Goal: Task Accomplishment & Management: Use online tool/utility

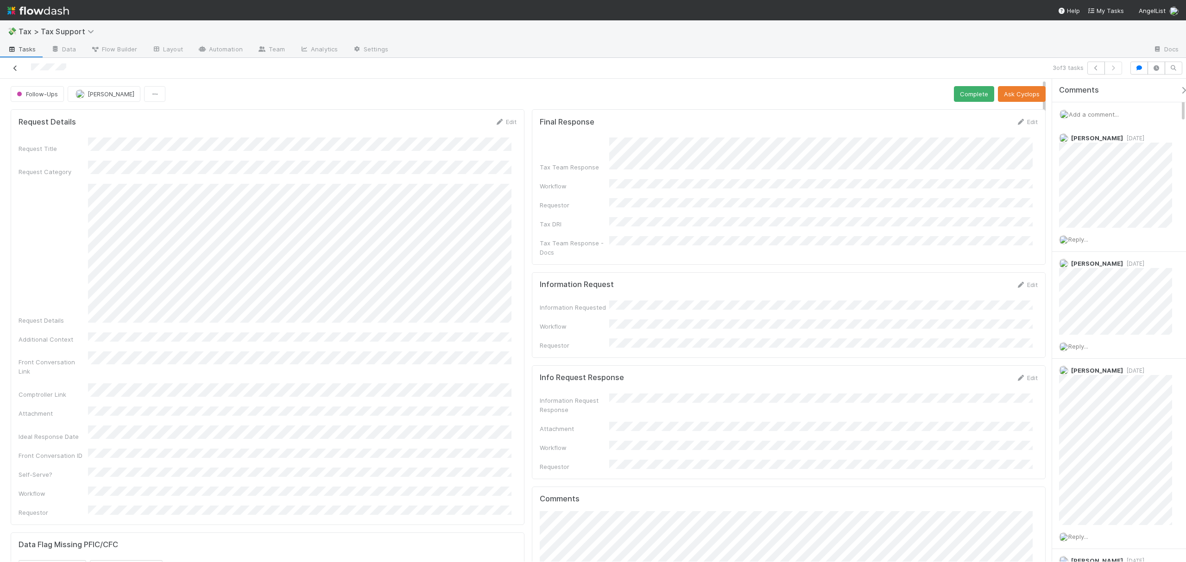
click at [14, 67] on icon at bounding box center [15, 68] width 9 height 6
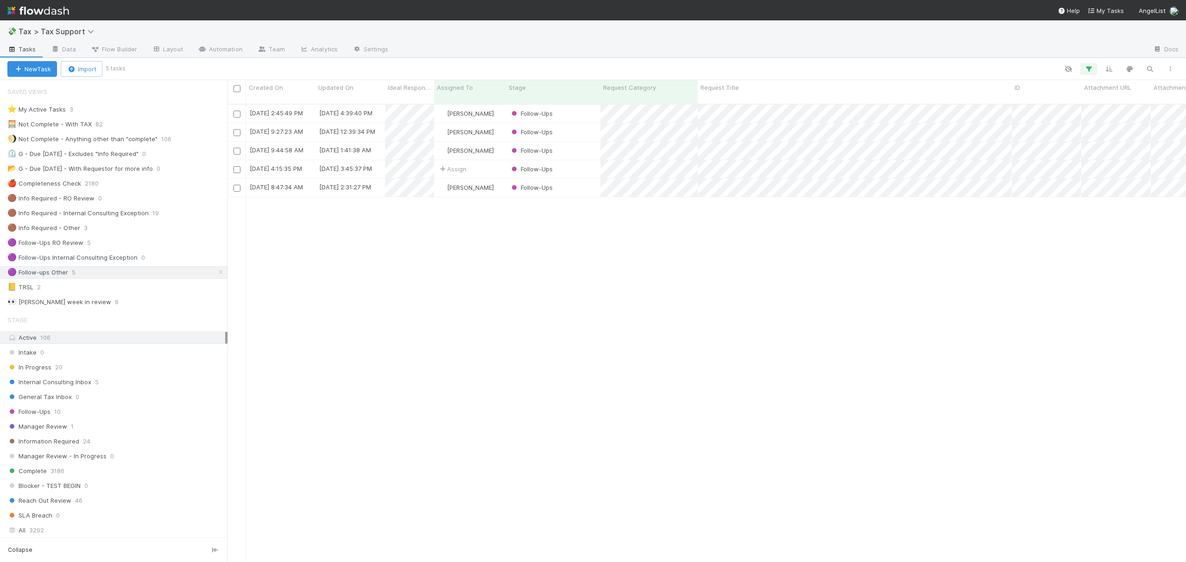
scroll to position [456, 949]
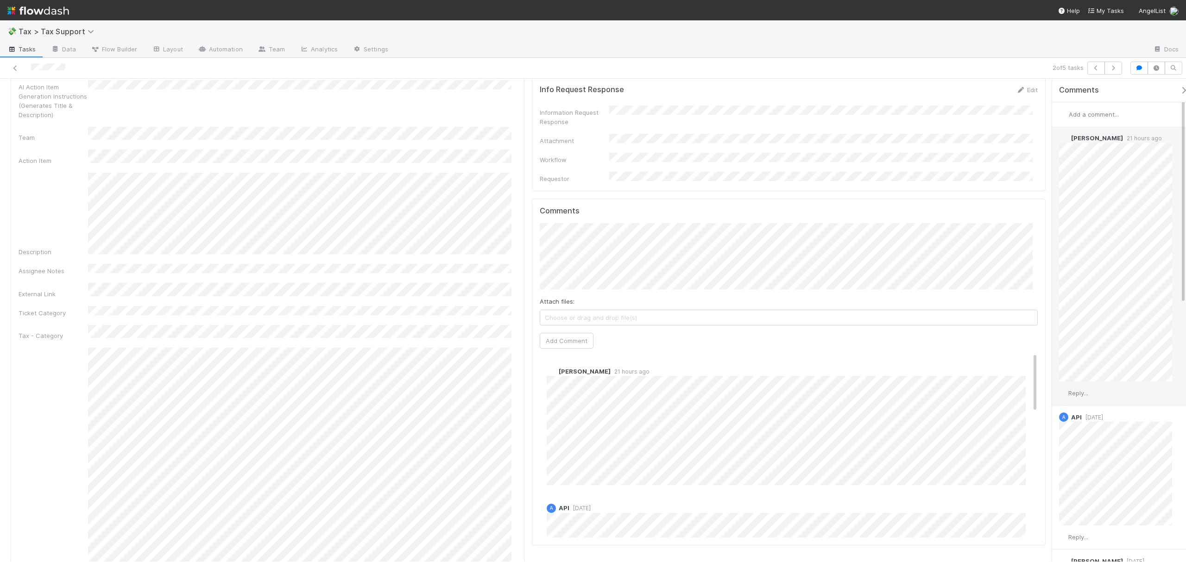
scroll to position [903, 0]
drag, startPoint x: 1045, startPoint y: 145, endPoint x: 1054, endPoint y: 285, distance: 140.2
click at [1054, 285] on div "Follow-Ups Cody Maldonado Complete Ask Cyclops Request Details Edit Request Tit…" at bounding box center [593, 320] width 1186 height 483
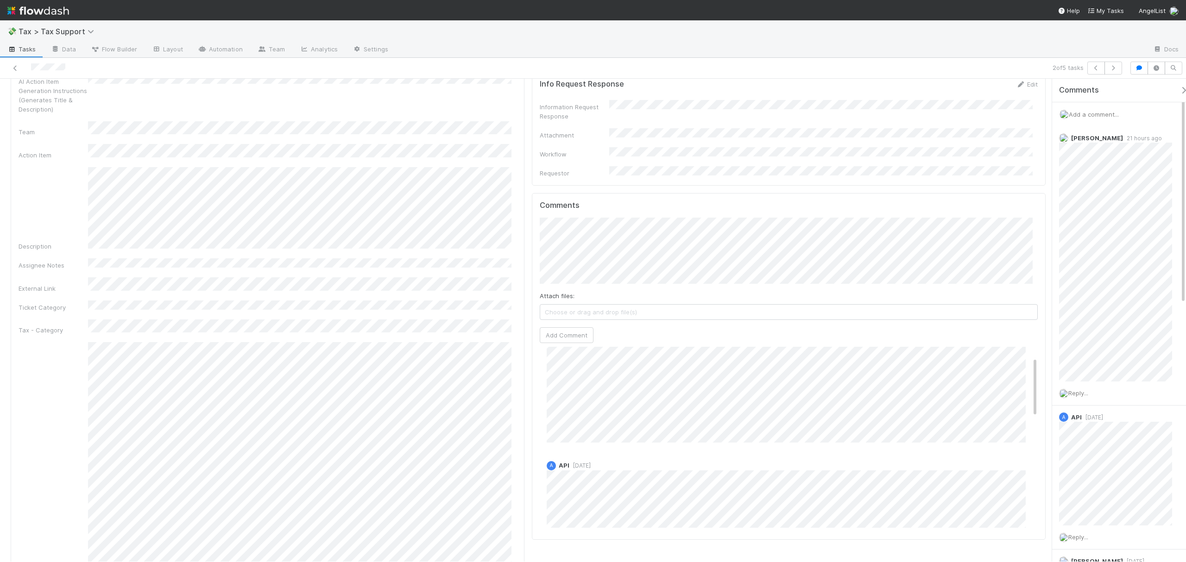
scroll to position [0, 0]
drag, startPoint x: 1025, startPoint y: 286, endPoint x: 1027, endPoint y: 262, distance: 24.2
click at [1027, 262] on div "Comments Attach files: Choose or drag and drop file(s) Add Comment Cody Maldona…" at bounding box center [789, 366] width 498 height 331
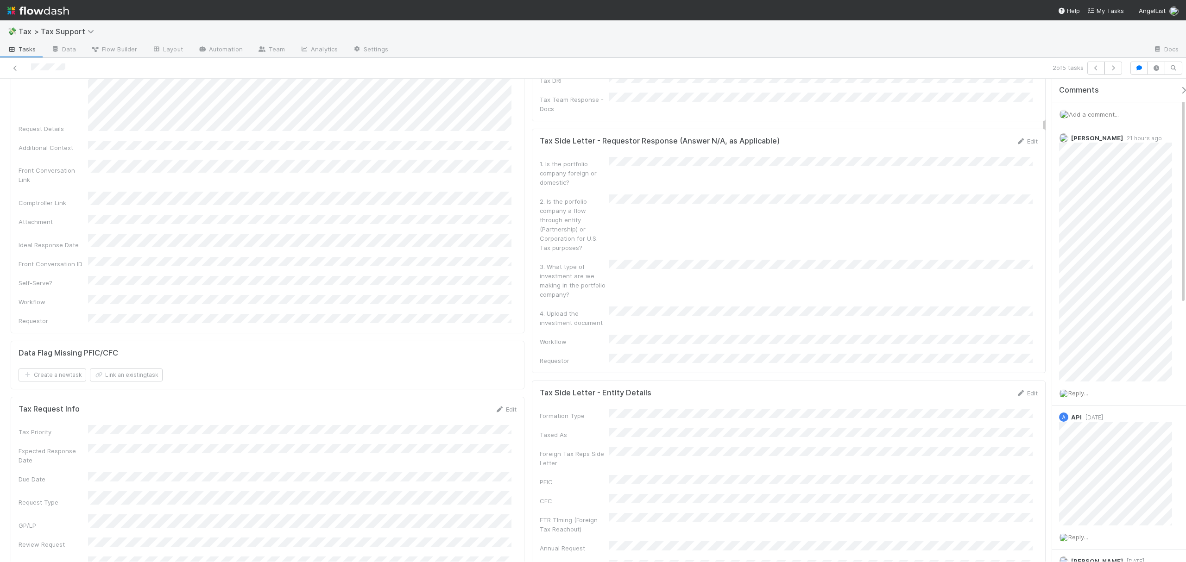
scroll to position [110, 0]
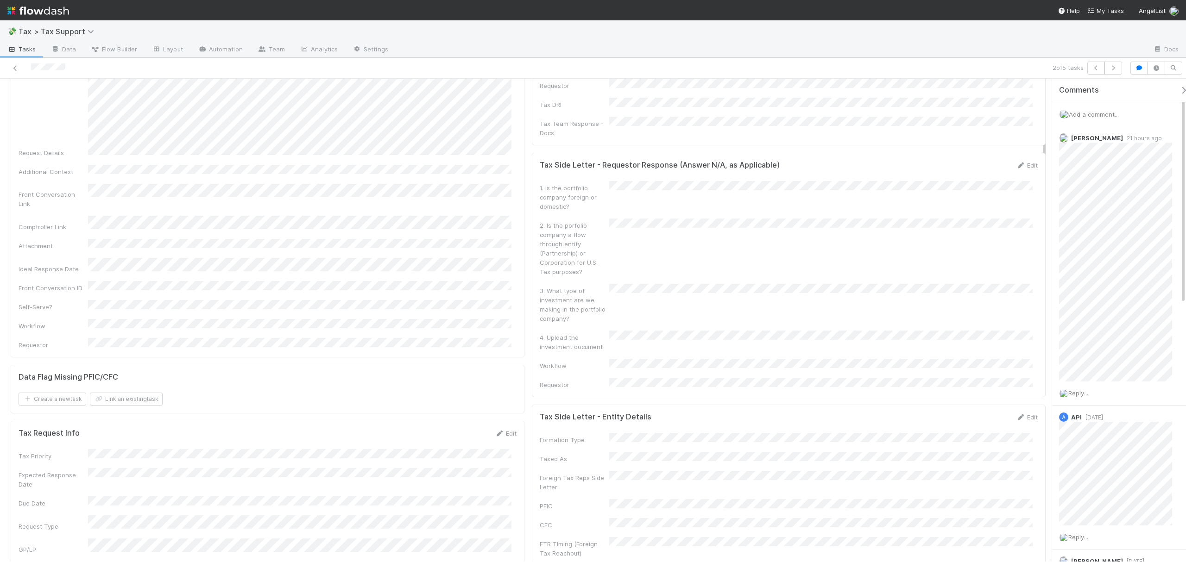
drag, startPoint x: 1044, startPoint y: 269, endPoint x: 970, endPoint y: 156, distance: 135.8
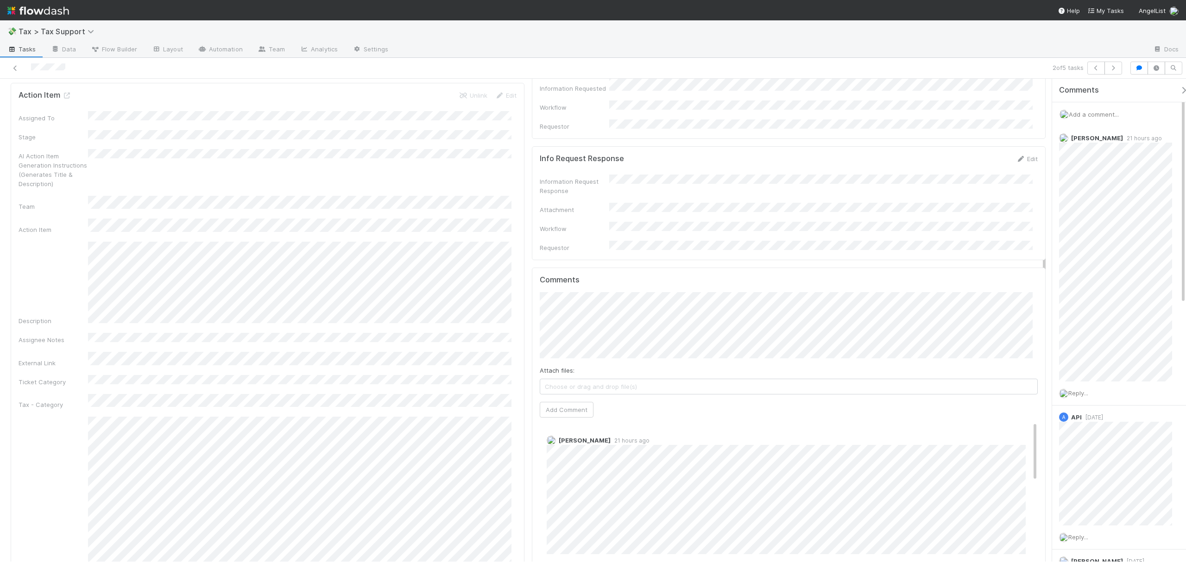
scroll to position [838, 0]
drag, startPoint x: 1043, startPoint y: 149, endPoint x: 1043, endPoint y: 261, distance: 112.6
click at [601, 247] on button "[PERSON_NAME]" at bounding box center [577, 240] width 70 height 13
click at [565, 410] on button "Add Comment" at bounding box center [567, 418] width 54 height 16
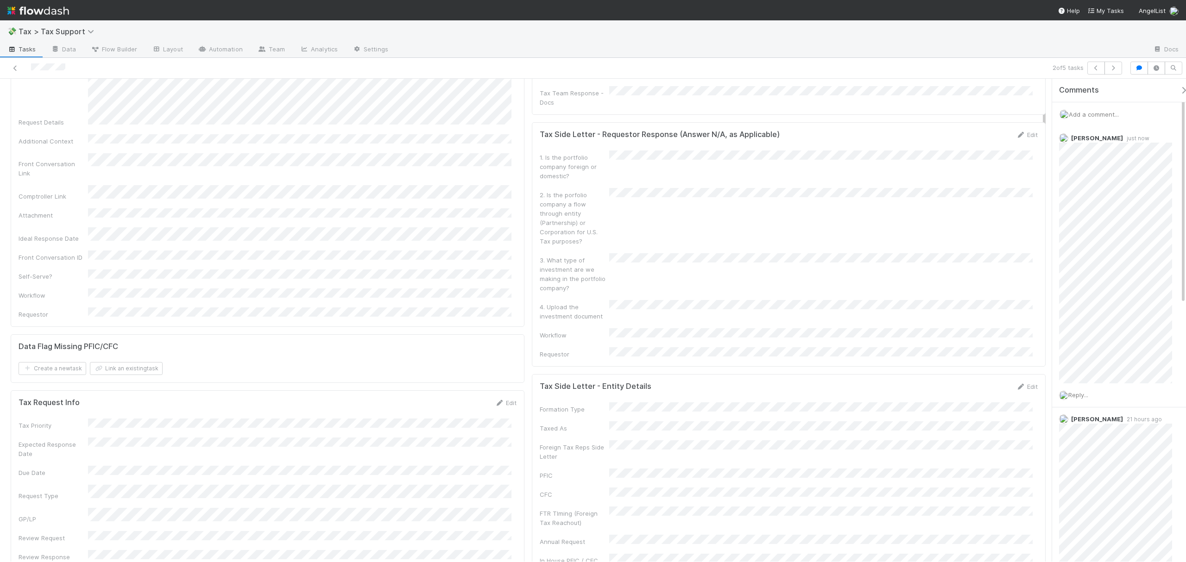
scroll to position [0, 0]
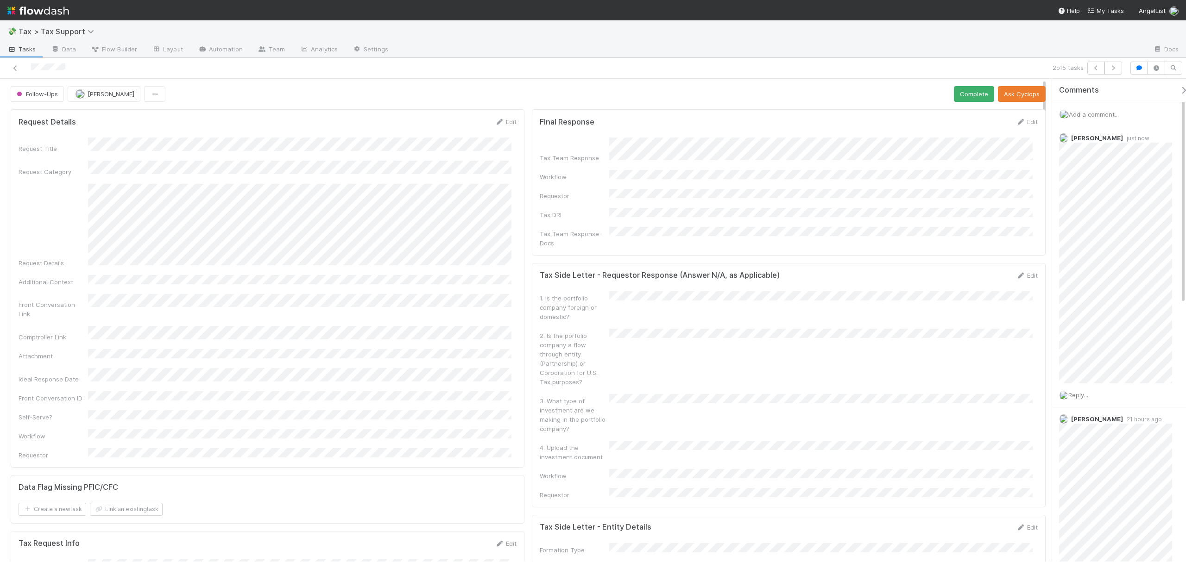
drag, startPoint x: 1045, startPoint y: 249, endPoint x: 1038, endPoint y: 90, distance: 159.1
click at [957, 88] on button "Complete" at bounding box center [974, 94] width 40 height 16
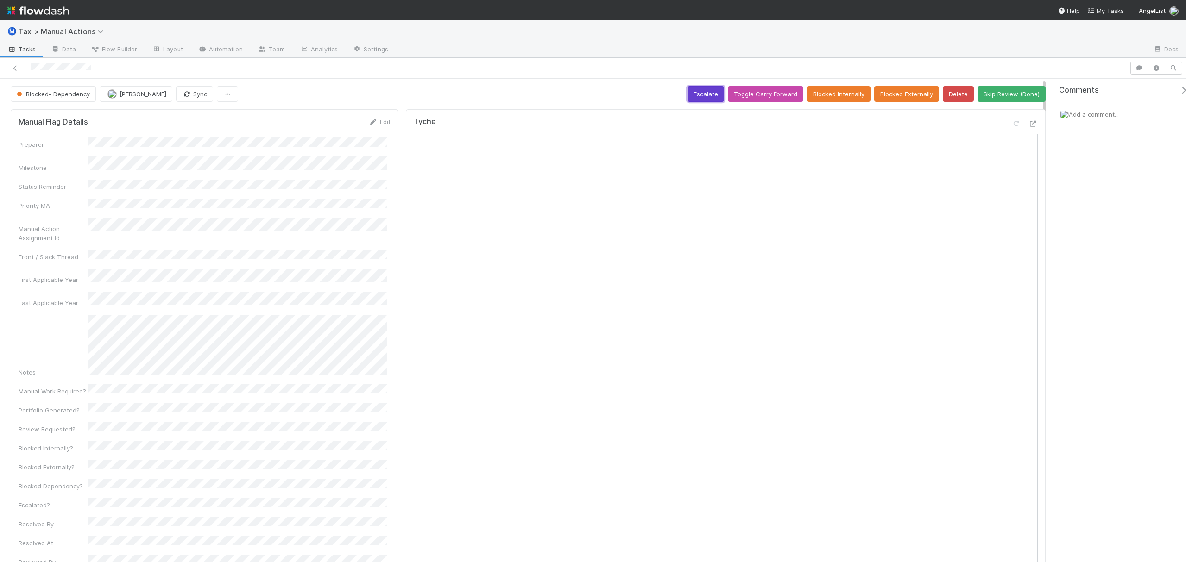
click at [708, 97] on button "Escalate" at bounding box center [706, 94] width 37 height 16
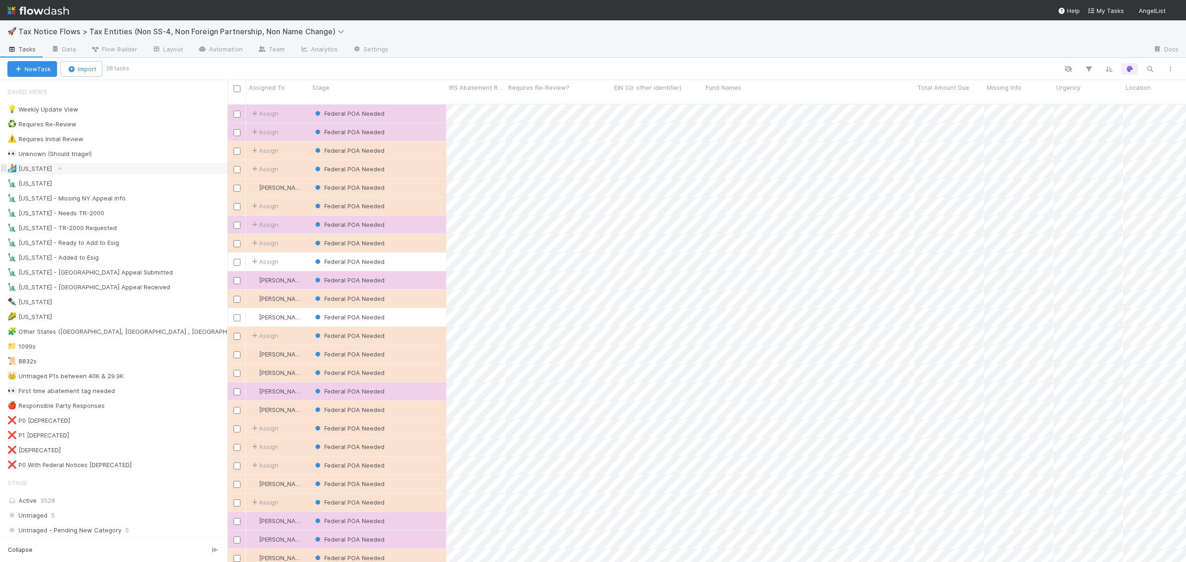
scroll to position [456, 949]
click at [121, 215] on div "🗽 New York - Needs TR-2000 17" at bounding box center [117, 214] width 220 height 12
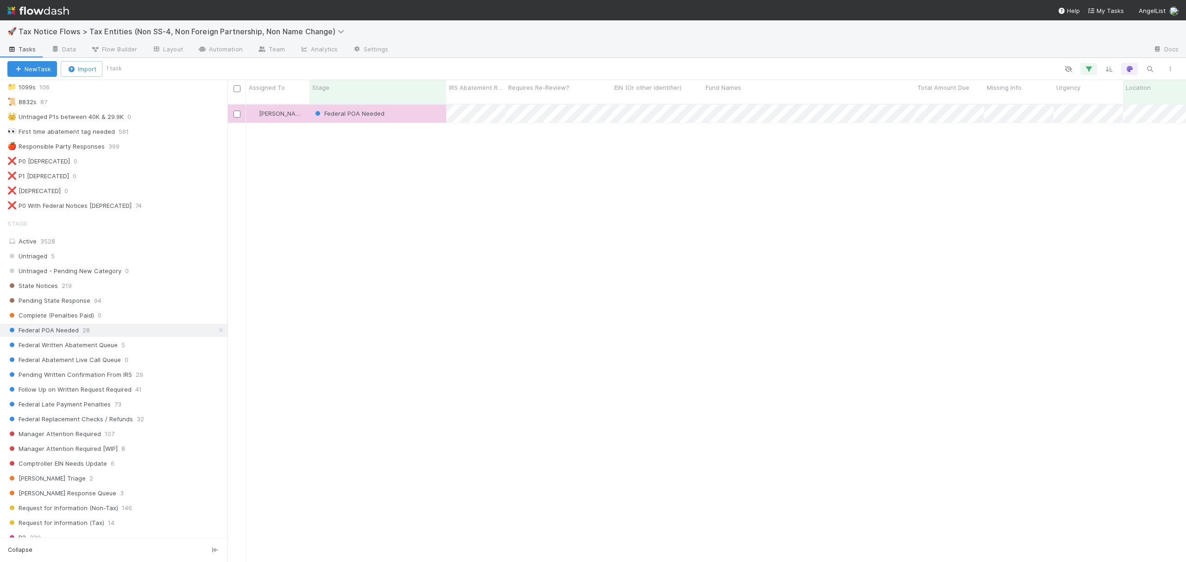
scroll to position [297, 0]
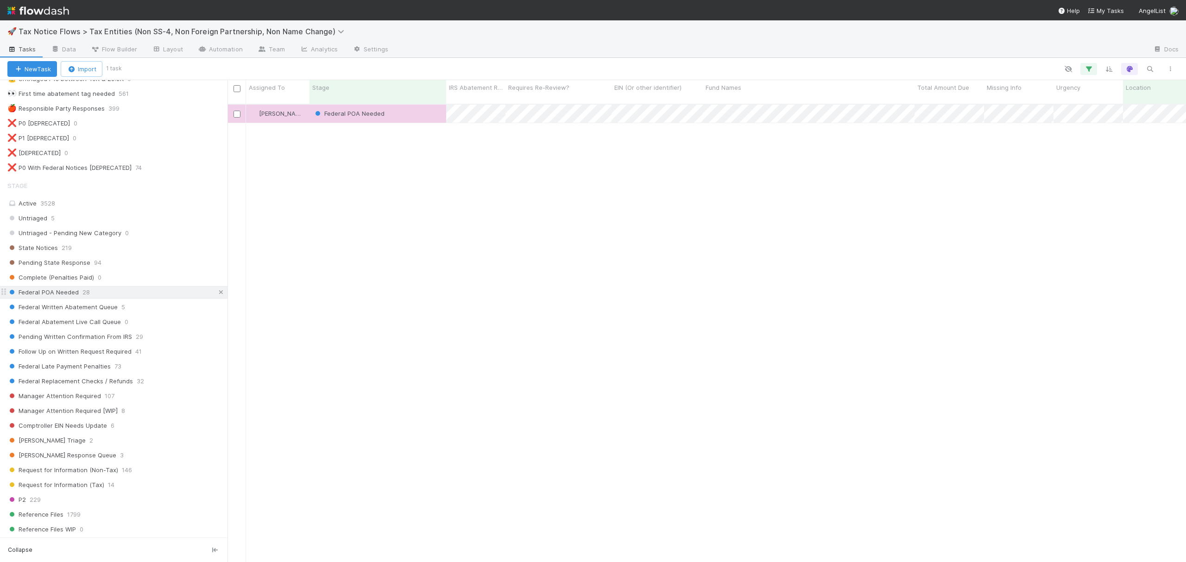
click at [216, 296] on icon at bounding box center [220, 293] width 9 height 6
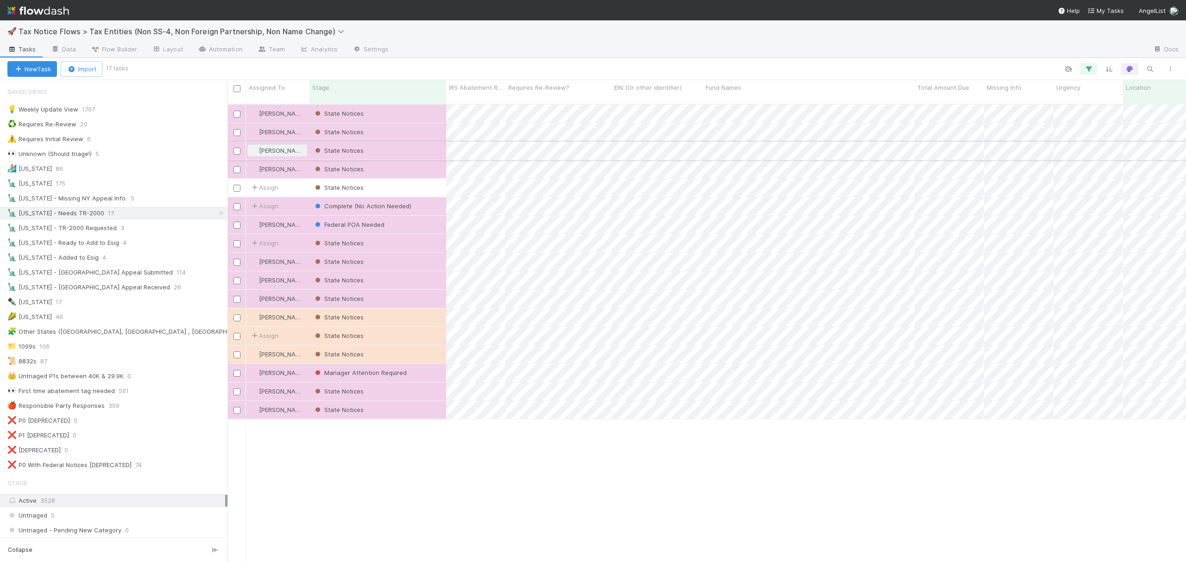
scroll to position [456, 949]
click at [1166, 72] on button "button" at bounding box center [1170, 69] width 17 height 12
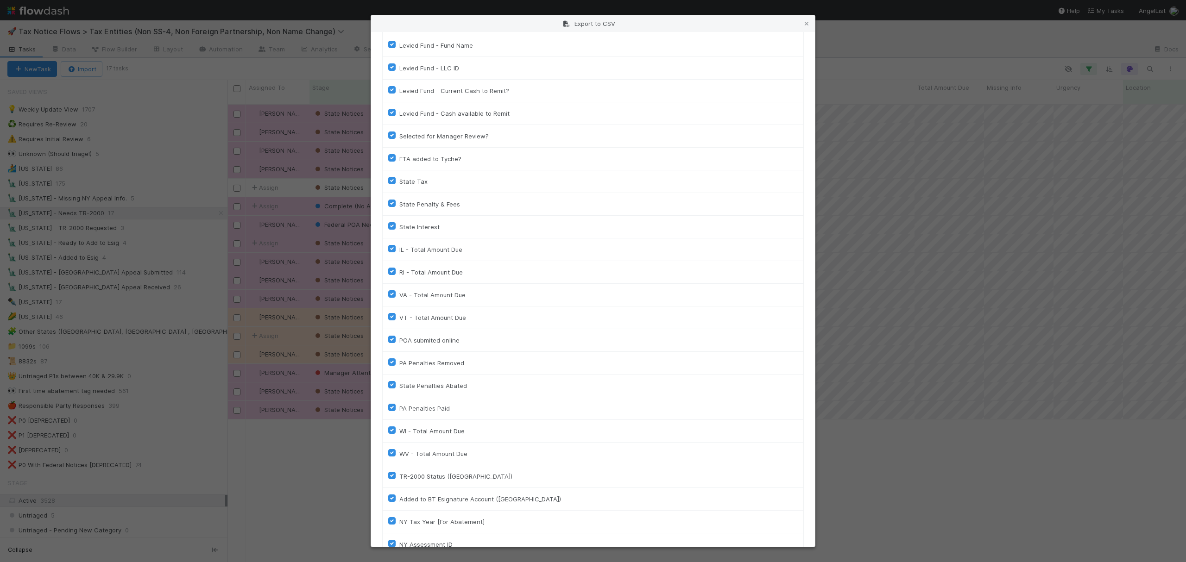
scroll to position [1603, 0]
click at [413, 531] on button "Generate CSV" at bounding box center [409, 528] width 54 height 16
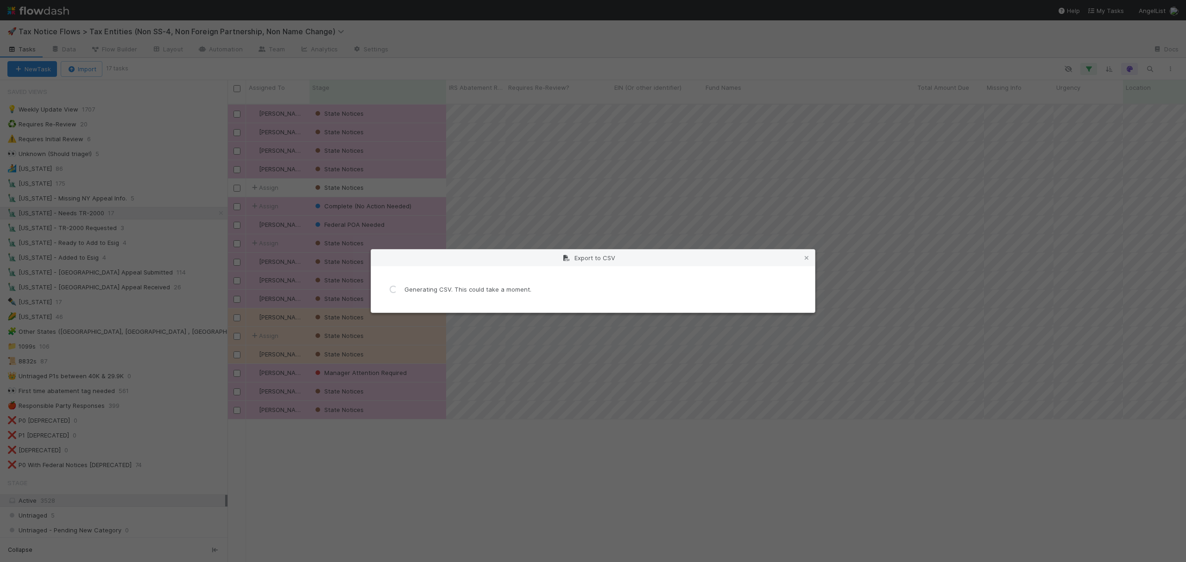
scroll to position [0, 0]
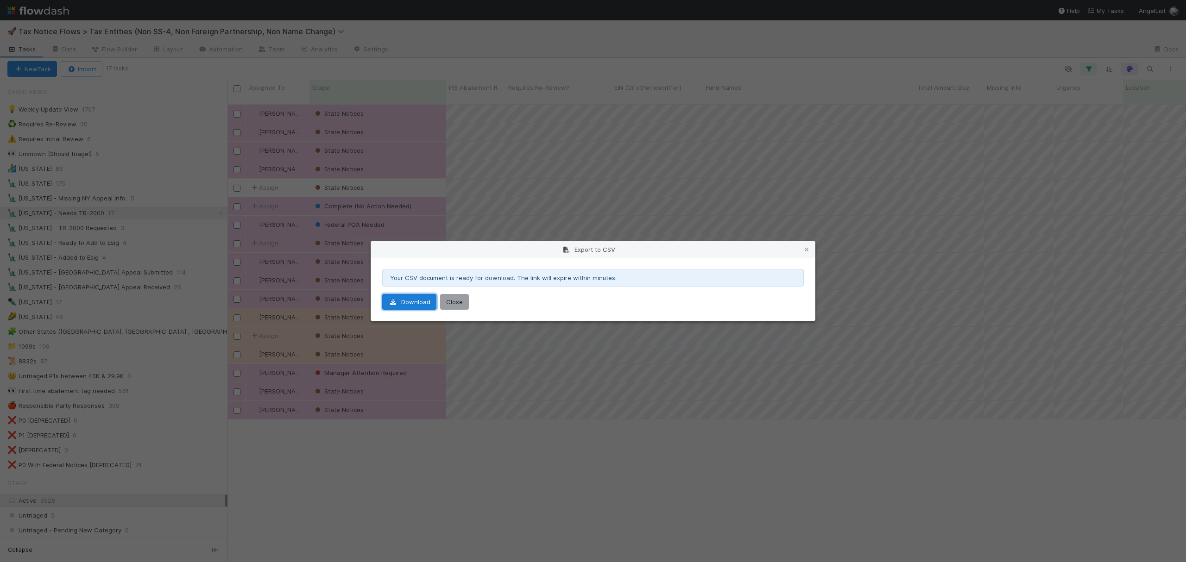
click at [400, 306] on link "Download" at bounding box center [409, 302] width 54 height 16
click at [807, 249] on icon at bounding box center [806, 250] width 9 height 6
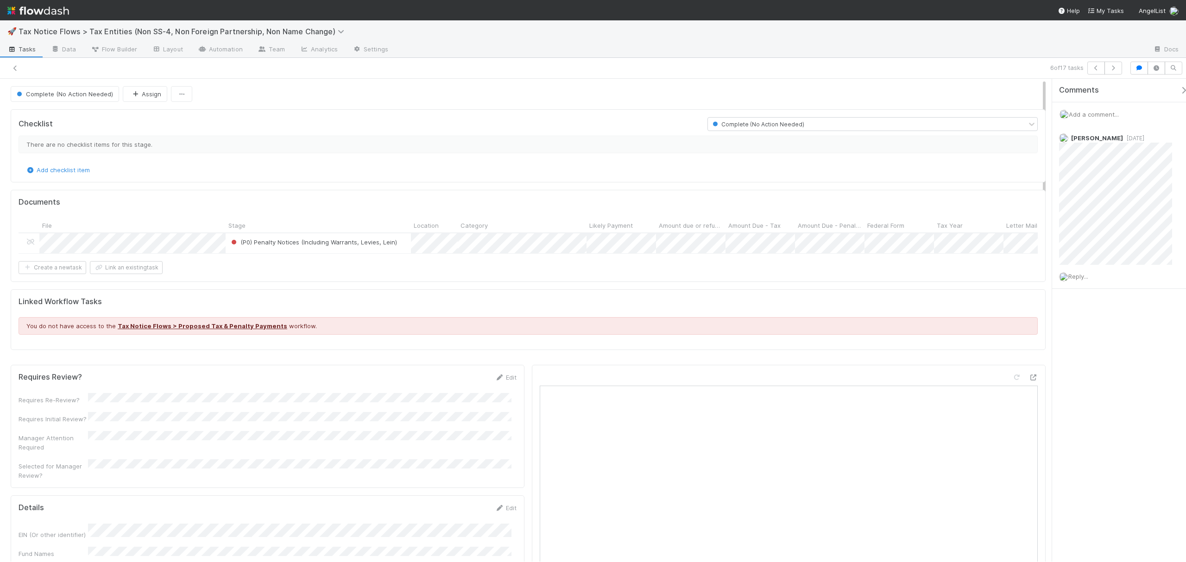
drag, startPoint x: 1044, startPoint y: 141, endPoint x: 1044, endPoint y: 83, distance: 57.5
drag, startPoint x: 1044, startPoint y: 136, endPoint x: 1068, endPoint y: 87, distance: 54.7
click at [1068, 87] on div "Complete (No Action Needed) Assign Checklist Complete (No Action Needed) There …" at bounding box center [593, 320] width 1186 height 483
click at [13, 64] on link at bounding box center [15, 67] width 9 height 9
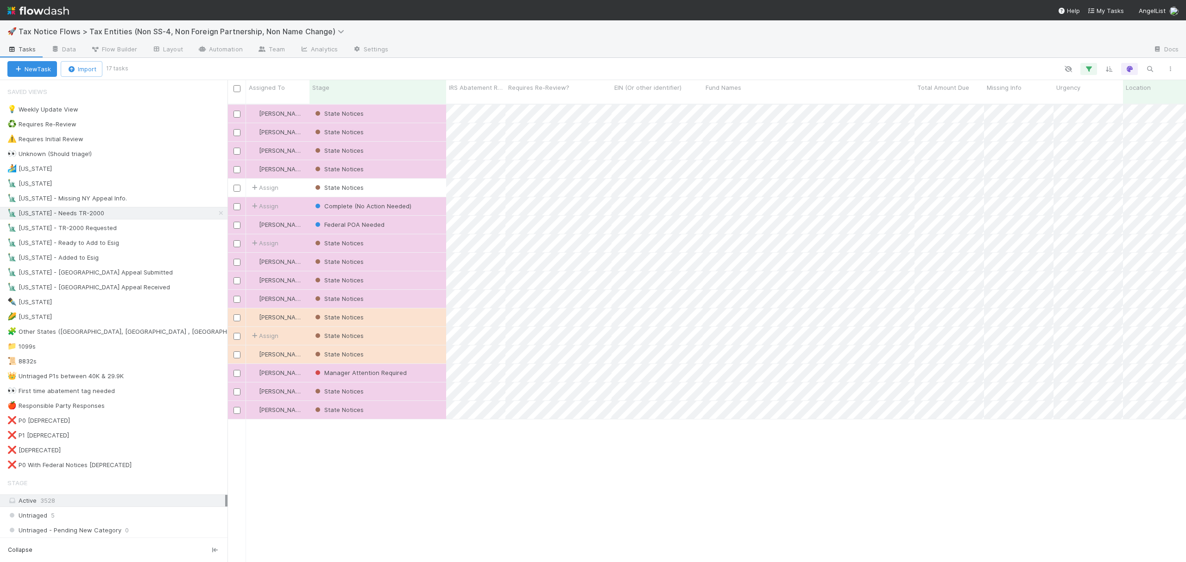
scroll to position [456, 949]
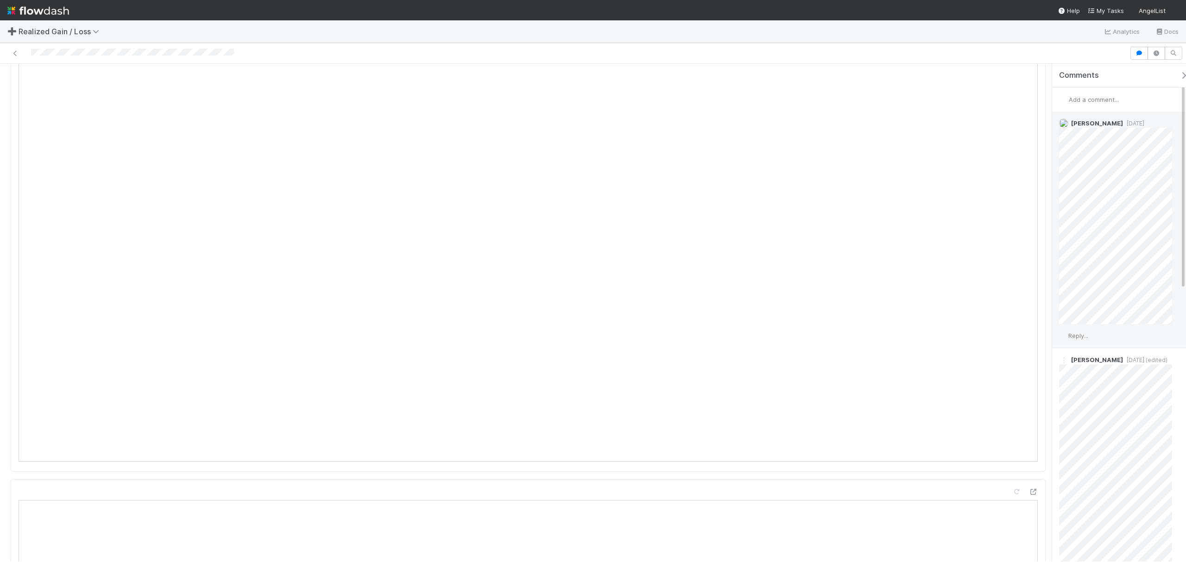
scroll to position [1036, 0]
click at [1062, 193] on div "Done Andrea Tidrow Sync Needs Review (Unreviews) Details Edit Name Id Tax Year …" at bounding box center [593, 313] width 1186 height 498
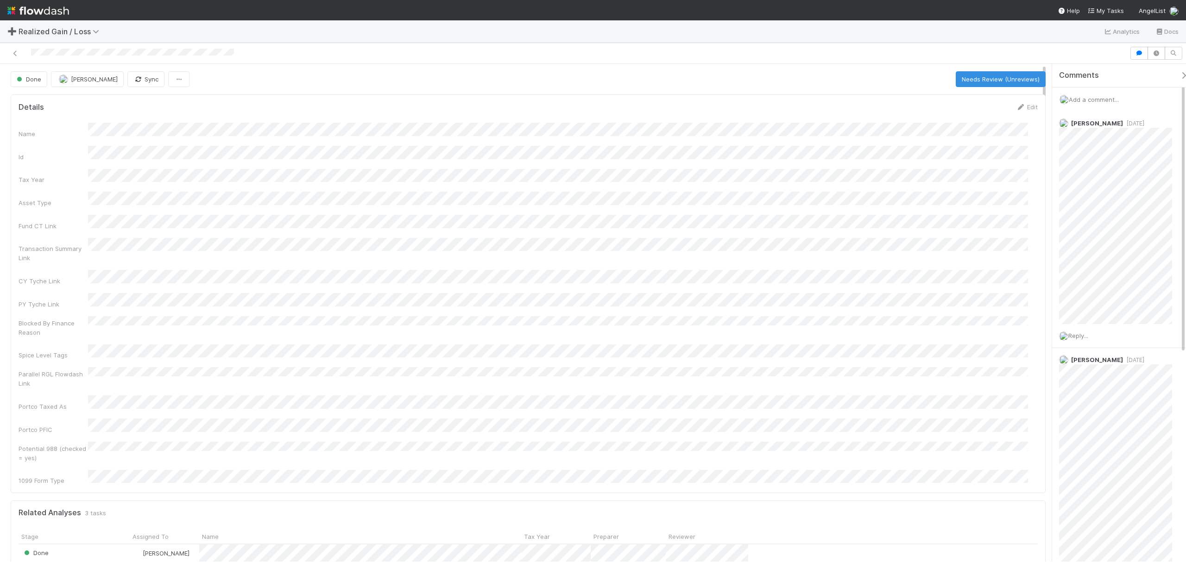
drag, startPoint x: 1042, startPoint y: 102, endPoint x: 1043, endPoint y: 146, distance: 44.0
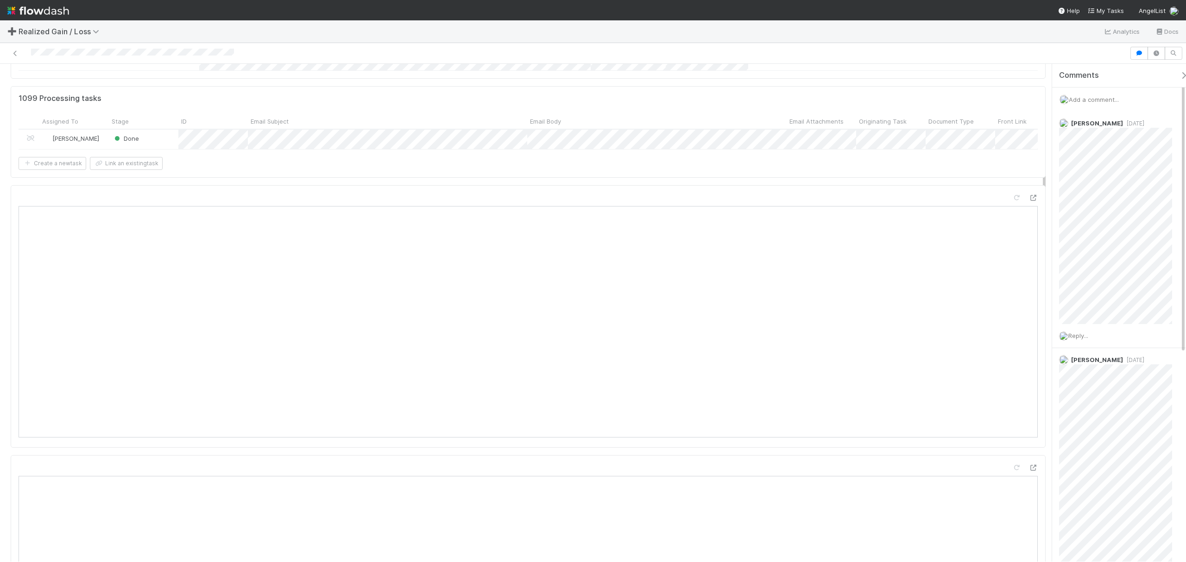
scroll to position [914, 0]
drag, startPoint x: 1044, startPoint y: 133, endPoint x: 1044, endPoint y: 170, distance: 38.0
drag, startPoint x: 1181, startPoint y: 230, endPoint x: 1183, endPoint y: 273, distance: 43.1
click at [1183, 273] on div "Blake Hall 4 months ago Reply..." at bounding box center [1123, 230] width 143 height 237
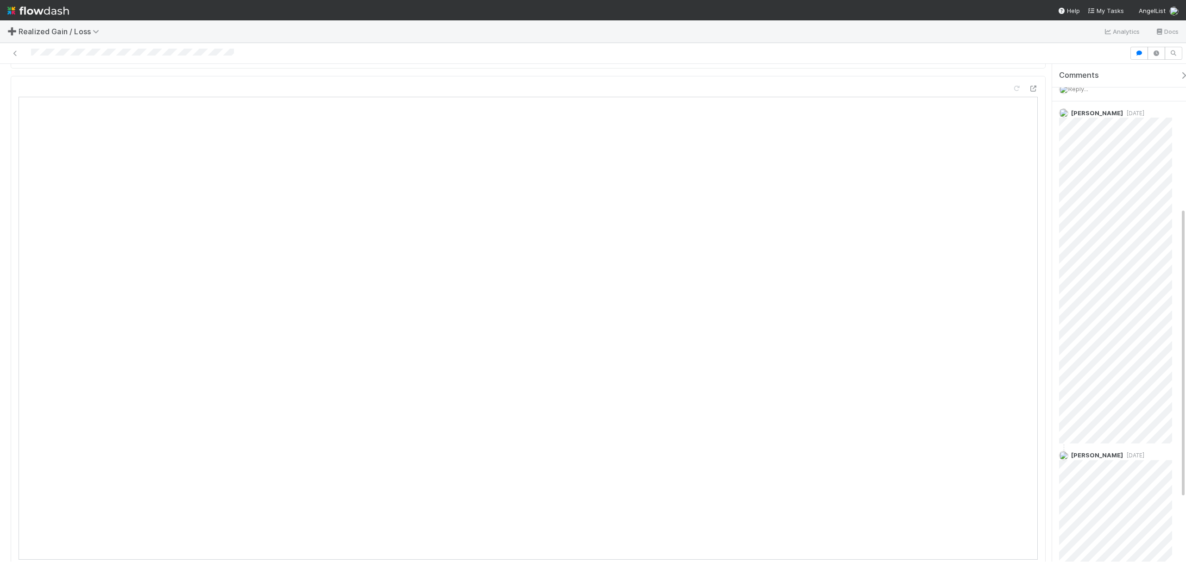
scroll to position [356, 0]
drag, startPoint x: 1183, startPoint y: 288, endPoint x: 1186, endPoint y: 513, distance: 225.7
click at [1186, 513] on html "➕ Realized Gain / Loss Analytics Docs Done Andrea Tidrow Sync Needs Review (Unr…" at bounding box center [593, 281] width 1186 height 562
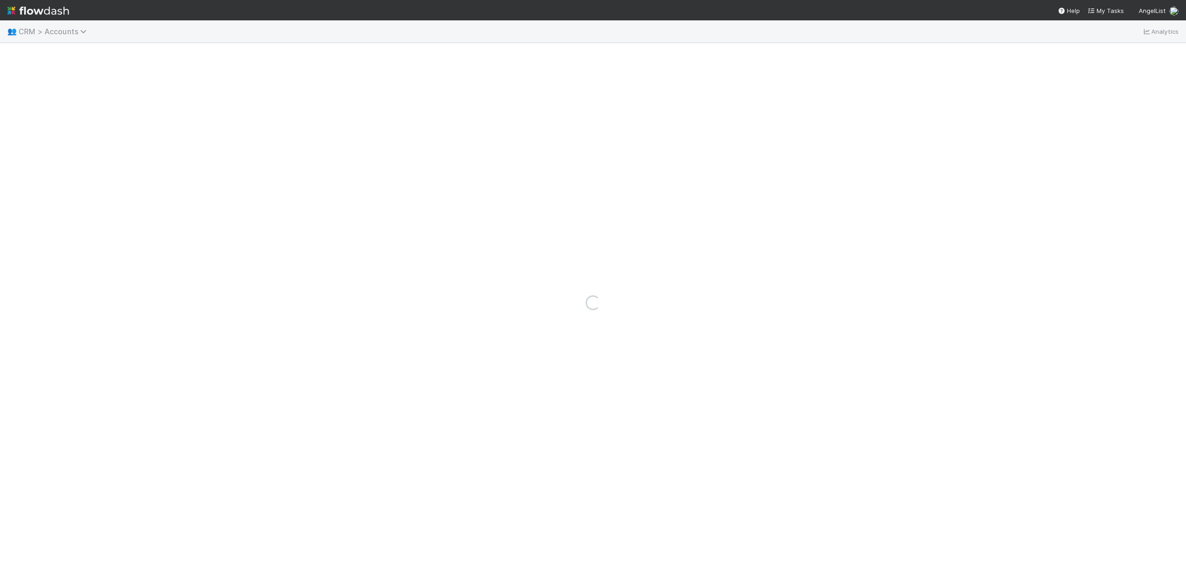
click at [74, 32] on span "CRM > Accounts" at bounding box center [55, 31] width 73 height 9
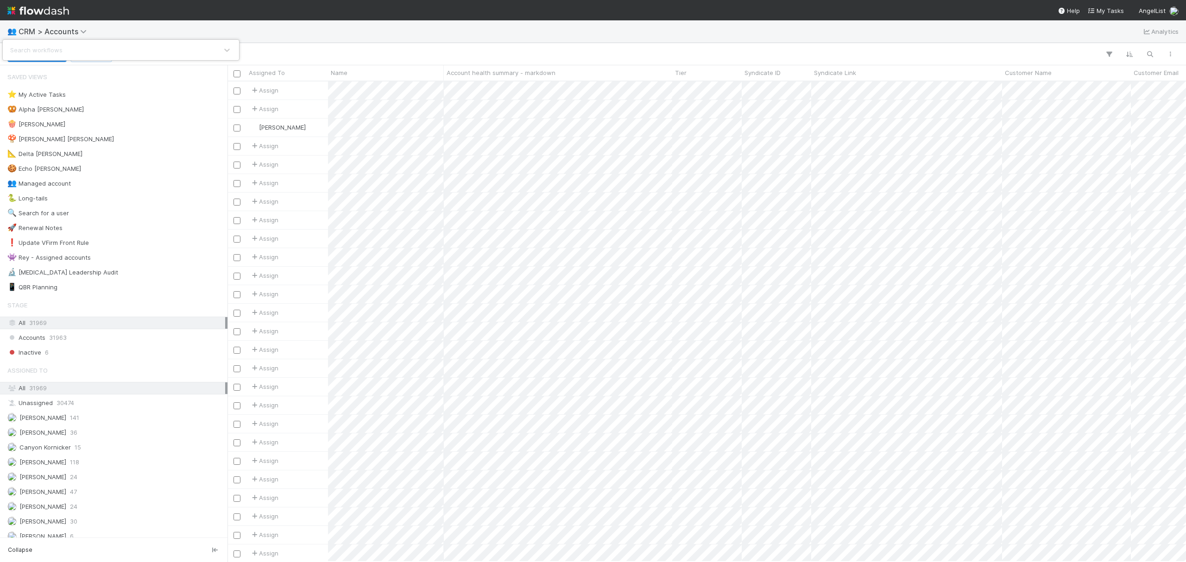
click at [72, 38] on div "Search workflows" at bounding box center [593, 281] width 1186 height 562
click at [69, 26] on span "CRM > Accounts" at bounding box center [59, 31] width 80 height 11
click at [62, 32] on span "CRM > Accounts" at bounding box center [55, 31] width 73 height 9
type input "sign"
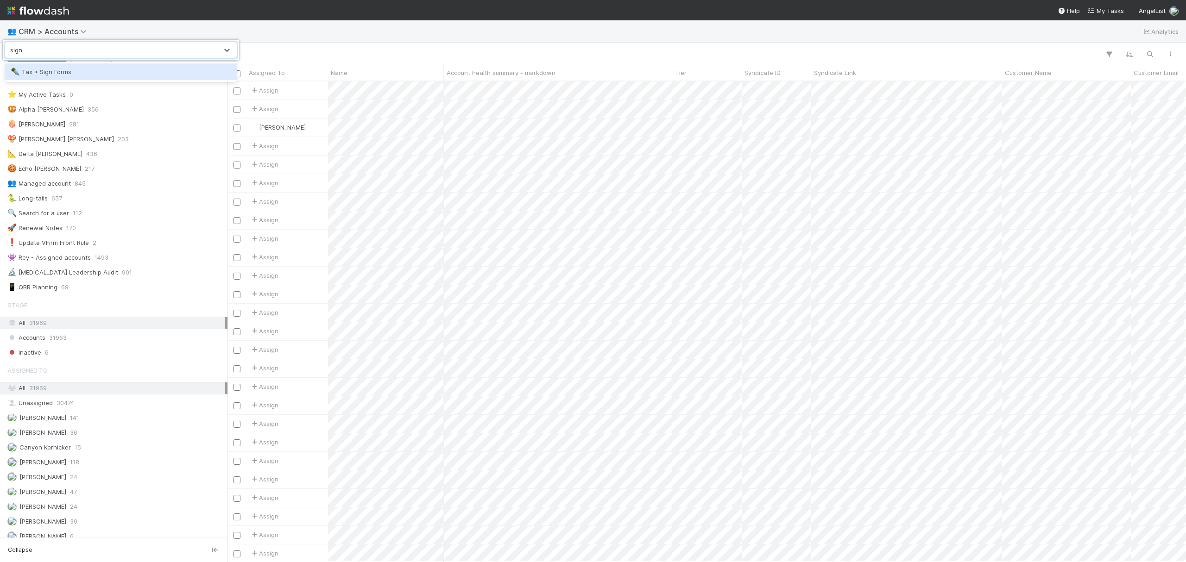
click at [50, 71] on div "✒️ Tax > Sign Forms" at bounding box center [121, 71] width 221 height 9
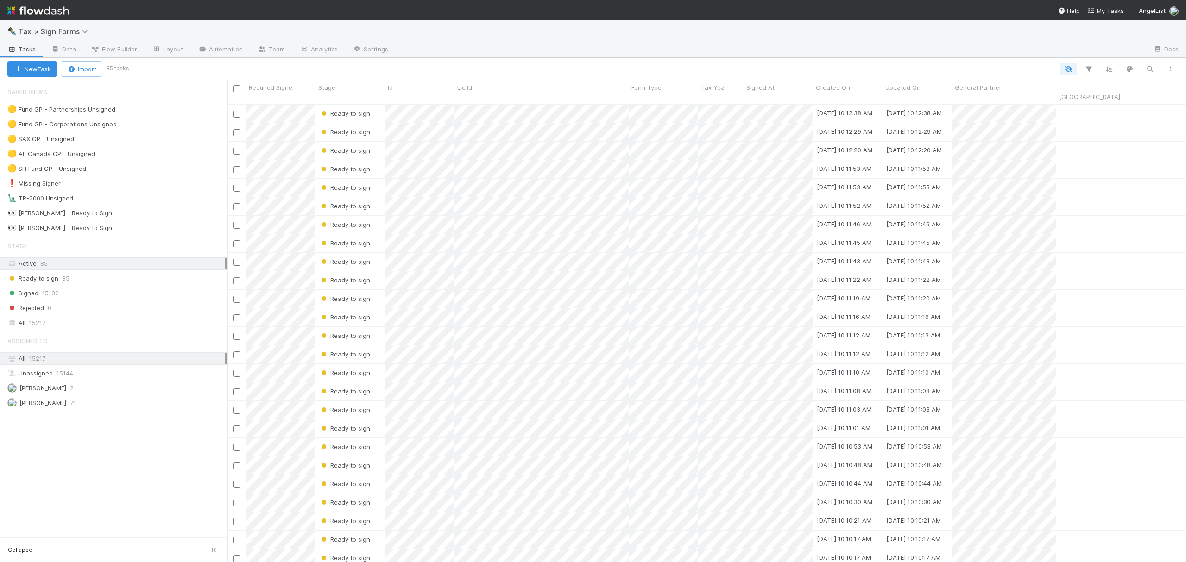
scroll to position [456, 949]
click at [112, 201] on div "🗽 TR-2000 Unsigned 3" at bounding box center [117, 199] width 220 height 12
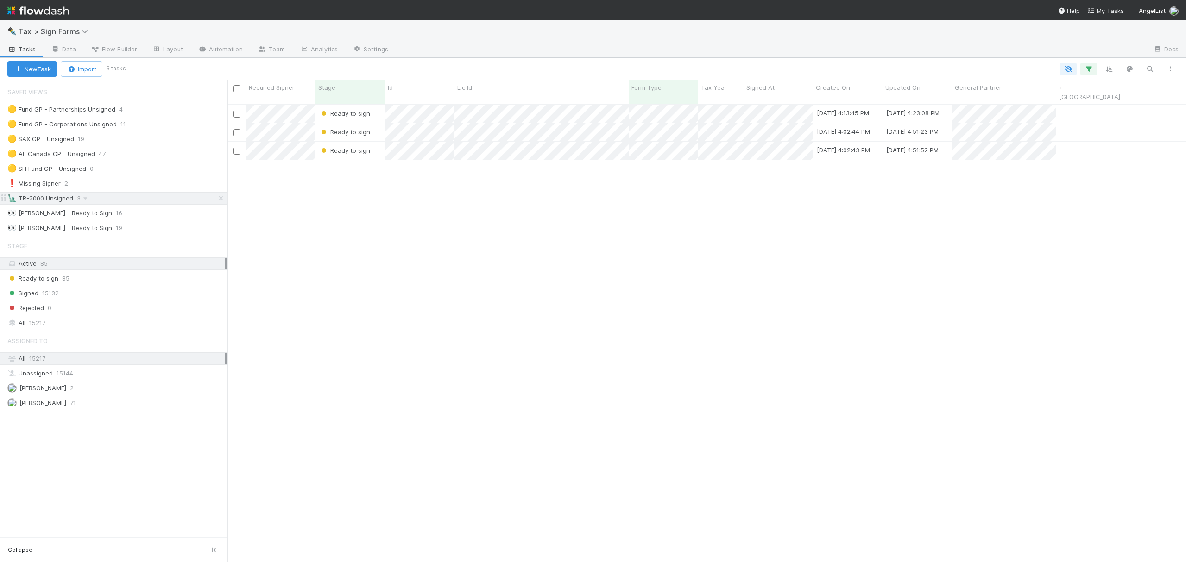
scroll to position [456, 949]
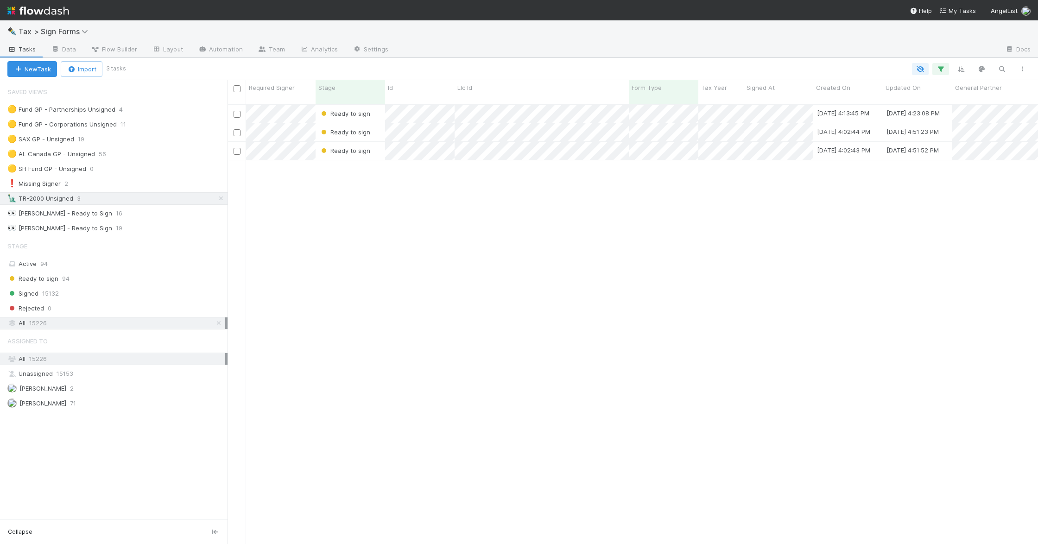
scroll to position [438, 801]
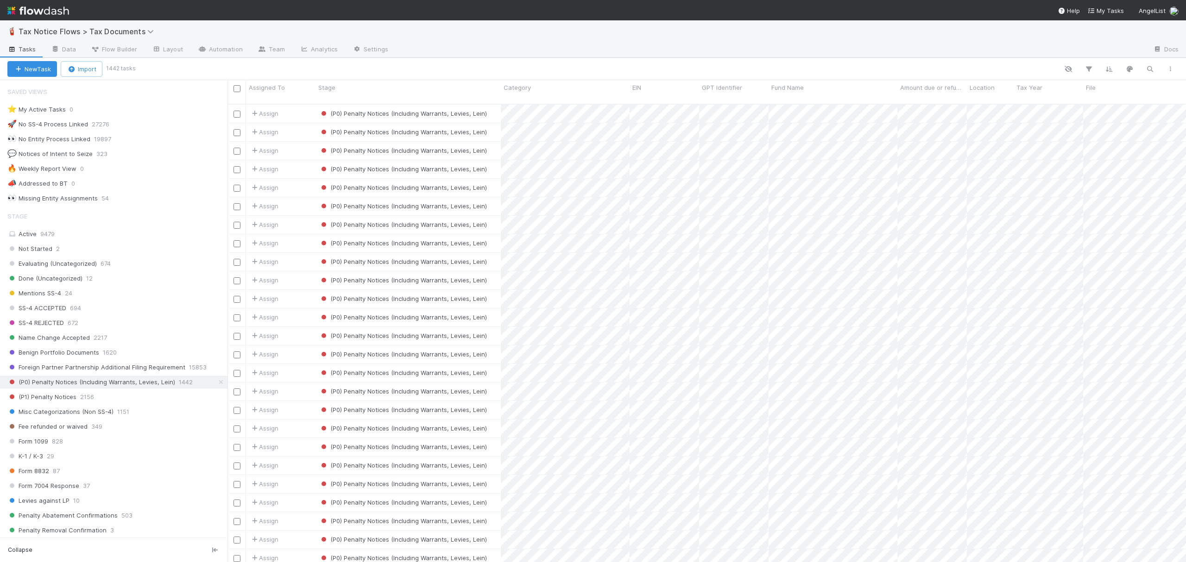
scroll to position [456, 949]
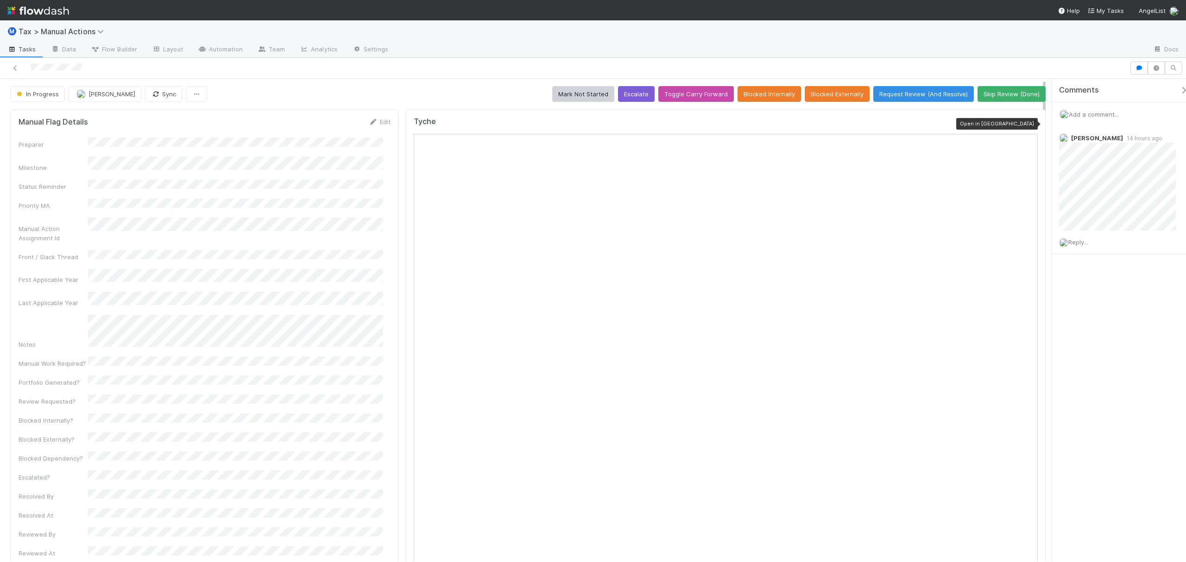
click at [1029, 123] on icon at bounding box center [1033, 124] width 9 height 6
